Goal: Check status

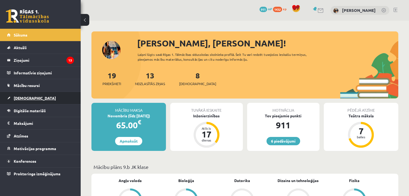
click at [18, 100] on link "[DEMOGRAPHIC_DATA]" at bounding box center [40, 98] width 67 height 12
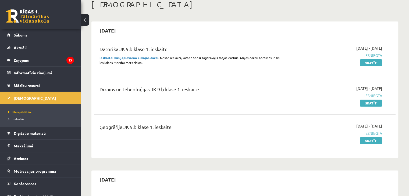
scroll to position [27, 0]
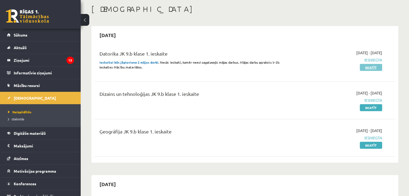
click at [268, 68] on link "Skatīt" at bounding box center [371, 67] width 22 height 7
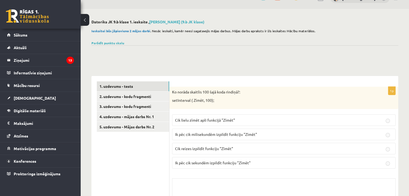
scroll to position [54, 0]
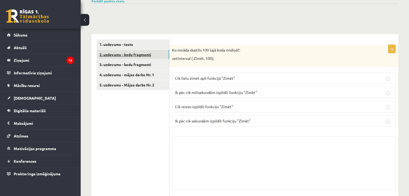
click at [148, 51] on link "2. uzdevums - kodu fragmenti" at bounding box center [133, 55] width 72 height 10
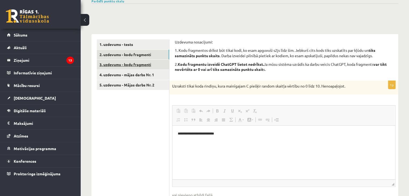
scroll to position [0, 0]
click at [150, 65] on link "3. uzdevums - kodu fragmenti" at bounding box center [133, 65] width 72 height 10
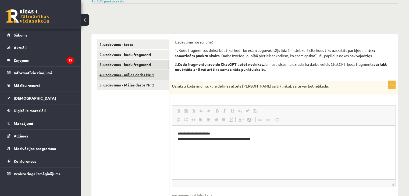
click at [150, 79] on link "4. uzdevums - mājas darbs Nr. 1" at bounding box center [133, 75] width 72 height 10
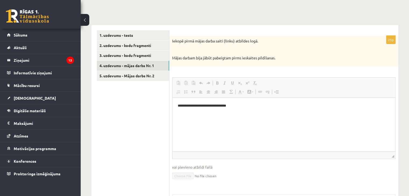
scroll to position [54, 0]
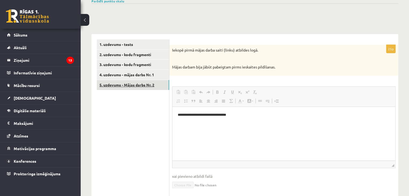
click at [127, 83] on link "5. uzdevums - Mājas darbs Nr. 2" at bounding box center [133, 85] width 72 height 10
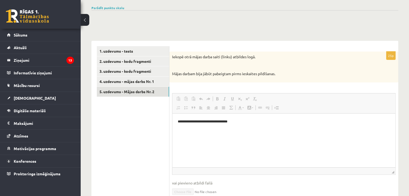
scroll to position [27, 0]
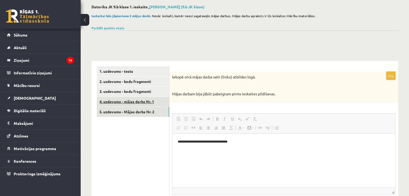
click at [141, 104] on link "4. uzdevums - mājas darbs Nr. 1" at bounding box center [133, 102] width 72 height 10
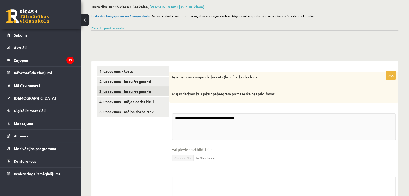
click at [135, 94] on link "3. uzdevums - kodu fragmenti" at bounding box center [133, 92] width 72 height 10
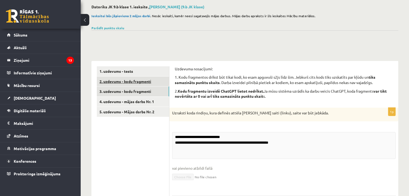
click at [144, 82] on link "2. uzdevums - kodu fragmenti" at bounding box center [133, 82] width 72 height 10
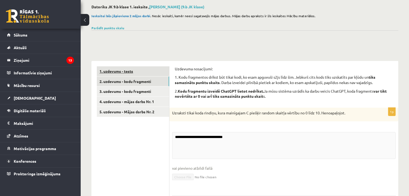
click at [159, 68] on link "1. uzdevums - tests" at bounding box center [133, 71] width 72 height 10
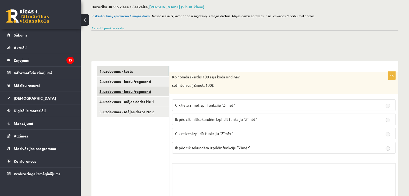
click at [147, 93] on link "3. uzdevums - kodu fragmenti" at bounding box center [133, 92] width 72 height 10
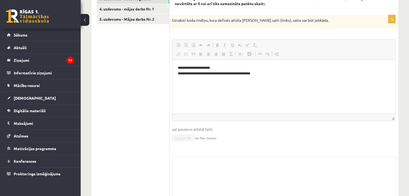
scroll to position [188, 0]
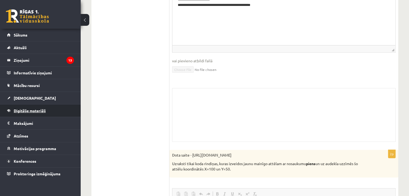
click at [22, 107] on link "Digitālie materiāli" at bounding box center [40, 111] width 67 height 12
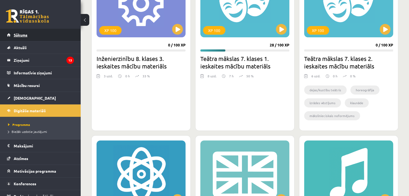
click at [34, 41] on link "Sākums" at bounding box center [40, 35] width 67 height 12
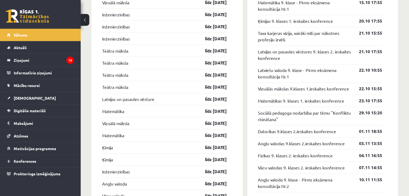
scroll to position [565, 0]
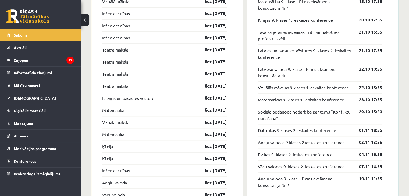
drag, startPoint x: 231, startPoint y: 173, endPoint x: 103, endPoint y: 54, distance: 175.3
drag, startPoint x: 72, startPoint y: 58, endPoint x: 88, endPoint y: 56, distance: 15.9
click at [88, 56] on div "Sveiks, Kārlis! Laipni lūgts savā Rīgas 1. Tālmācības vidusskolas skolnieka pro…" at bounding box center [245, 124] width 328 height 1336
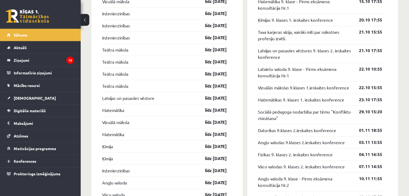
click at [88, 56] on div "Sveiks, Kārlis! Laipni lūgts savā Rīgas 1. Tālmācības vidusskolas skolnieka pro…" at bounding box center [245, 124] width 328 height 1336
click at [83, 115] on div "Sveiks, Kārlis! Laipni lūgts savā Rīgas 1. Tālmācības vidusskolas skolnieka pro…" at bounding box center [245, 124] width 328 height 1336
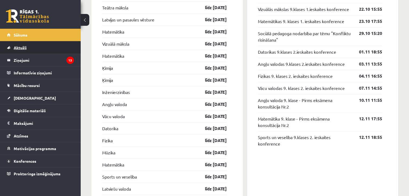
scroll to position [646, 0]
